Goal: Task Accomplishment & Management: Use online tool/utility

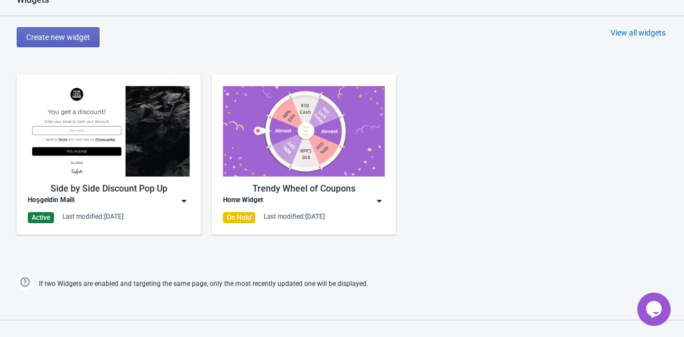
scroll to position [641, 0]
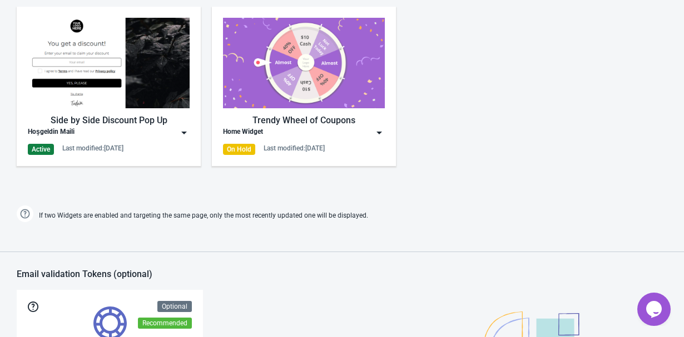
click at [181, 136] on img at bounding box center [183, 132] width 11 height 11
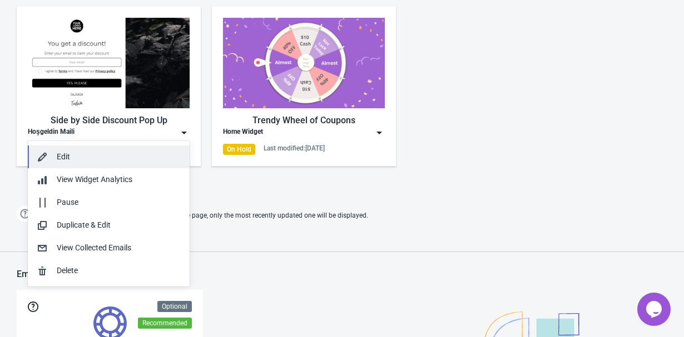
click at [147, 165] on button "Edit" at bounding box center [109, 157] width 162 height 23
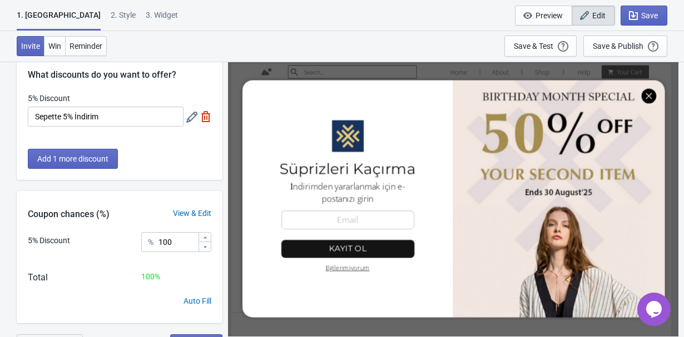
scroll to position [34, 0]
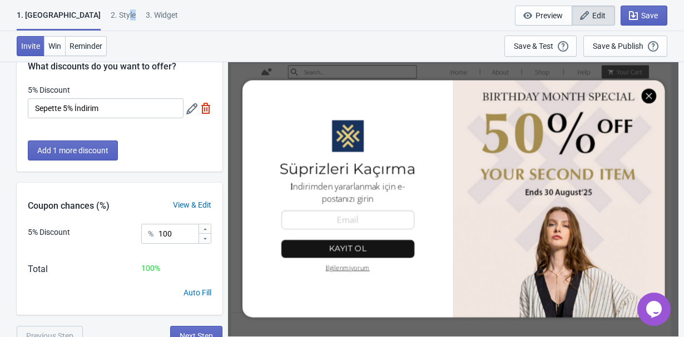
click at [111, 20] on div "2 . Style" at bounding box center [123, 18] width 25 height 19
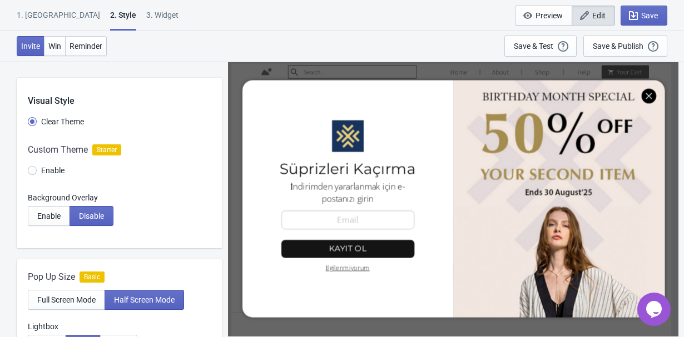
click at [146, 13] on div "3. Widget" at bounding box center [162, 18] width 32 height 19
select select "once"
select select "1"
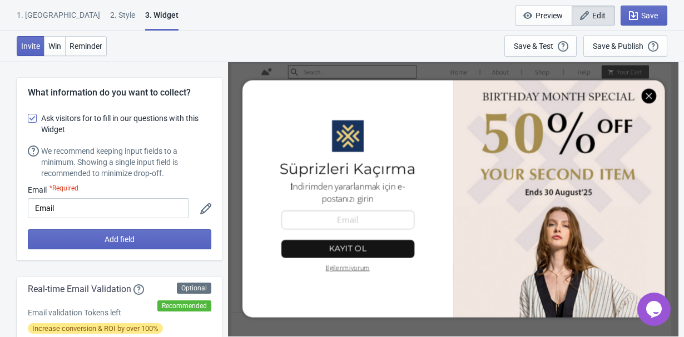
click at [110, 19] on div "2 . Style" at bounding box center [122, 18] width 25 height 19
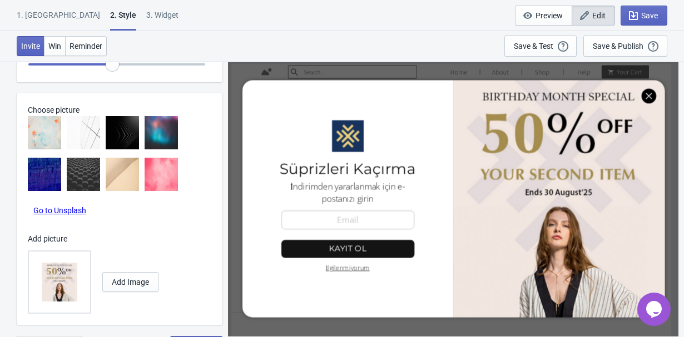
scroll to position [639, 0]
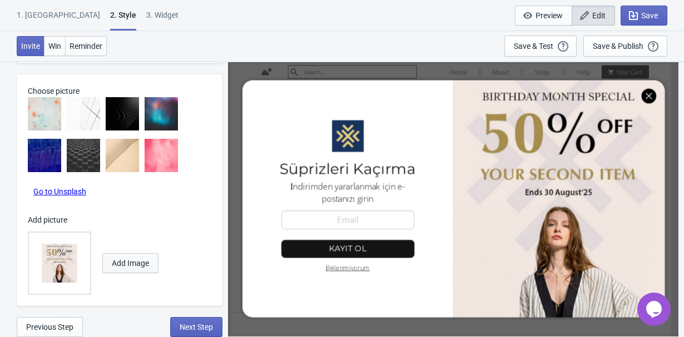
click at [127, 258] on button "Add Image" at bounding box center [130, 263] width 56 height 20
click at [135, 262] on span "Add Image" at bounding box center [130, 263] width 37 height 9
radio input "true"
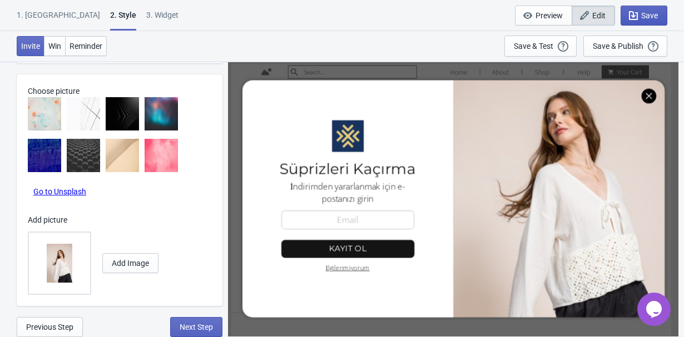
click at [635, 14] on icon "button" at bounding box center [632, 15] width 11 height 11
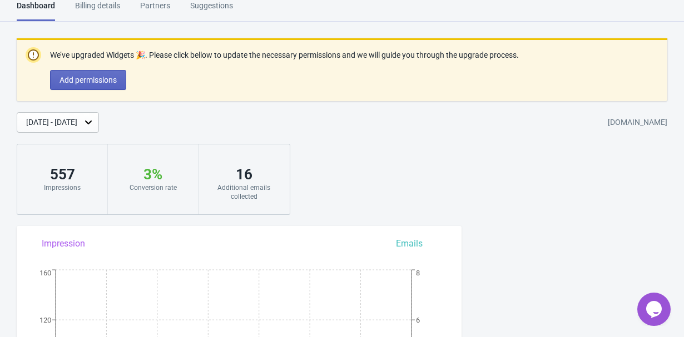
scroll to position [589, 0]
